Goal: Browse casually

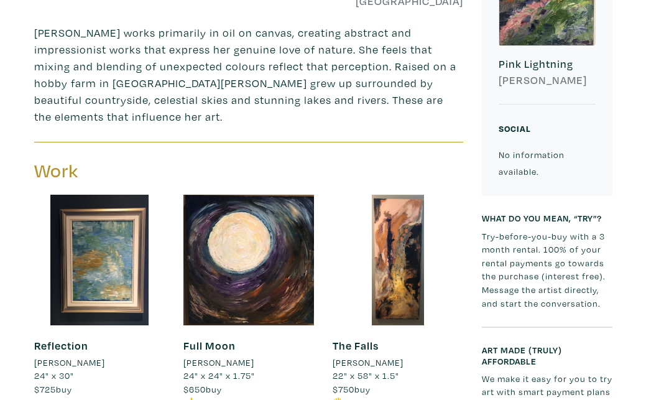
scroll to position [344, 0]
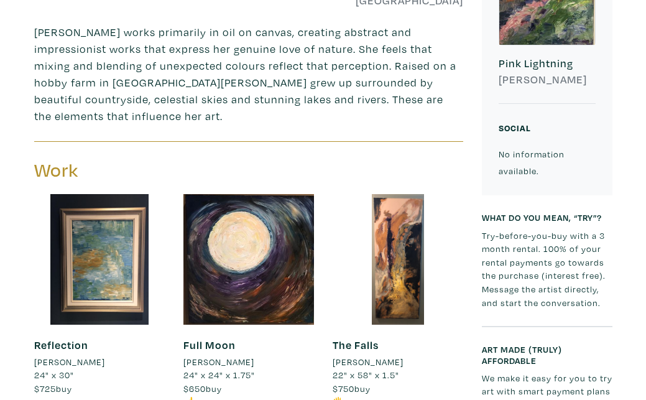
click at [205, 338] on link "Full Moon" at bounding box center [209, 345] width 52 height 14
click at [203, 338] on link "Full Moon" at bounding box center [209, 345] width 52 height 14
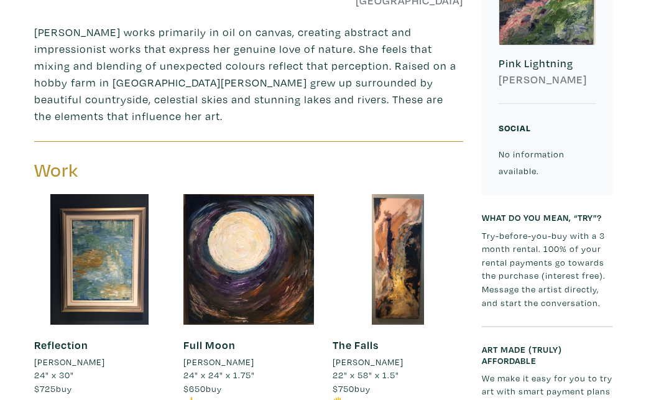
click at [203, 338] on link "Full Moon" at bounding box center [209, 345] width 52 height 14
click at [201, 338] on link "Full Moon" at bounding box center [209, 345] width 52 height 14
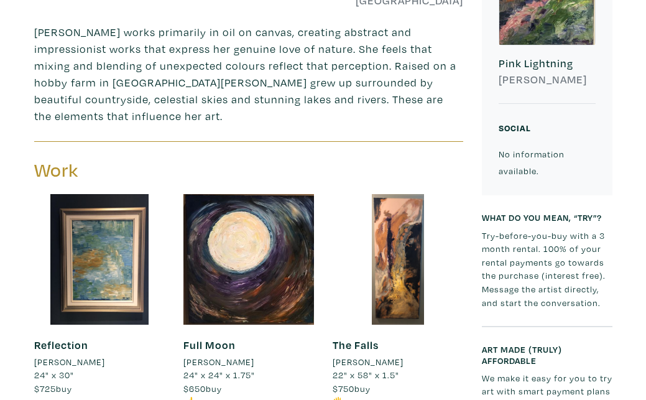
click at [201, 338] on link "Full Moon" at bounding box center [209, 345] width 52 height 14
